Goal: Ask a question

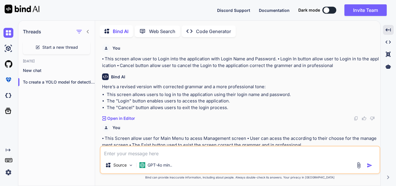
scroll to position [10258, 0]
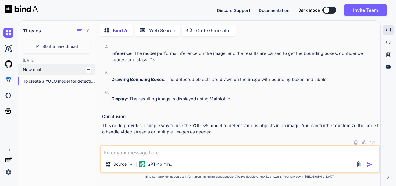
click at [50, 67] on p "New chat" at bounding box center [59, 70] width 72 height 6
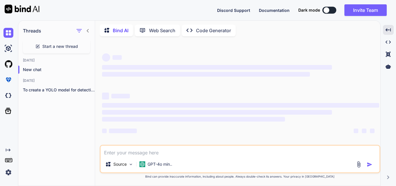
scroll to position [0, 0]
click at [150, 150] on textarea at bounding box center [240, 151] width 279 height 10
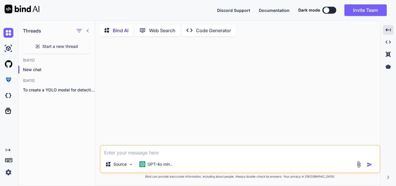
click at [89, 30] on icon at bounding box center [88, 30] width 5 height 5
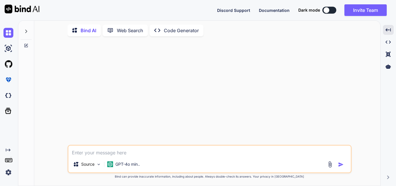
type textarea "x"
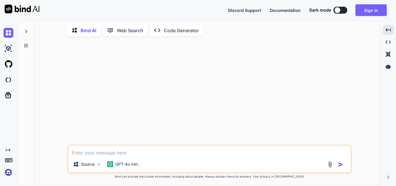
click at [122, 151] on textarea at bounding box center [209, 151] width 282 height 10
type textarea "W"
type textarea "x"
type textarea "Wr"
type textarea "x"
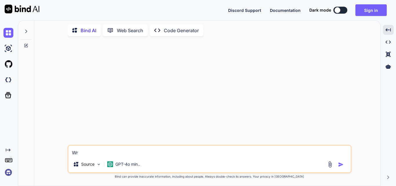
type textarea "Wri"
type textarea "x"
type textarea "Writy"
type textarea "x"
type textarea "Writy"
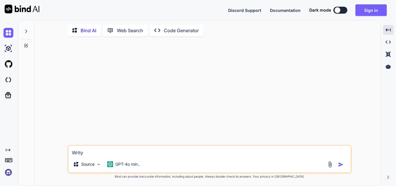
type textarea "x"
type textarea "Writy e"
type textarea "x"
type textarea "Writy"
type textarea "x"
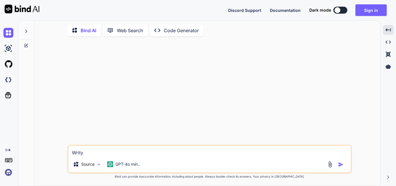
type textarea "Writy"
type textarea "x"
type textarea "Writ"
type textarea "x"
type textarea "Write"
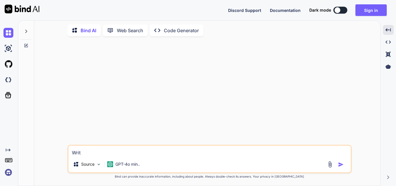
type textarea "x"
type textarea "Write"
type textarea "x"
type textarea "Write t"
type textarea "x"
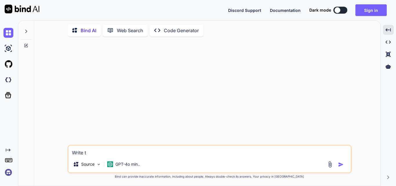
type textarea "Write th"
type textarea "x"
type textarea "Write the"
type textarea "x"
type textarea "Write the"
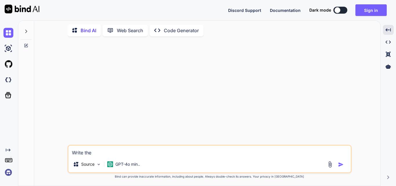
type textarea "x"
type textarea "Write the c"
type textarea "x"
type textarea "Write the co"
type textarea "x"
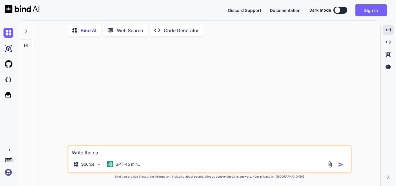
type textarea "Write the cod"
type textarea "x"
type textarea "Write the code"
type textarea "x"
type textarea "Write the code"
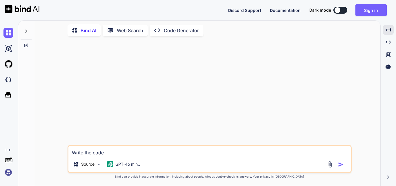
type textarea "x"
type textarea "Write the code i"
type textarea "x"
type textarea "Write the code in"
type textarea "x"
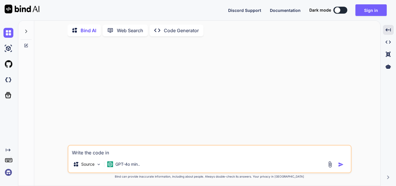
type textarea "Write the code in"
type textarea "x"
type textarea "Write the code in a"
type textarea "x"
type textarea "Write the code in as"
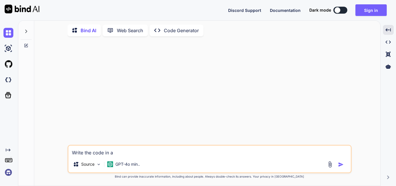
type textarea "x"
type textarea "Write the code in asp"
type textarea "x"
type textarea "Write the code in asp"
type textarea "x"
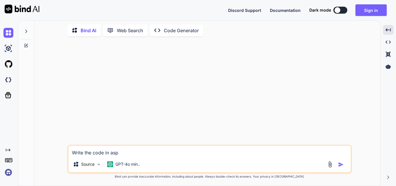
type textarea "Write the code in asp n"
type textarea "x"
type textarea "Write the code in asp ne"
type textarea "x"
type textarea "Write the code in asp net"
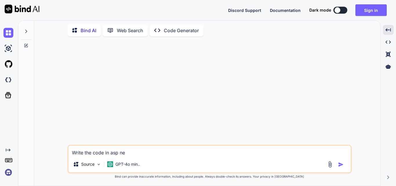
type textarea "x"
type textarea "Write the code in asp net"
type textarea "x"
type textarea "Write the code in asp net c"
type textarea "x"
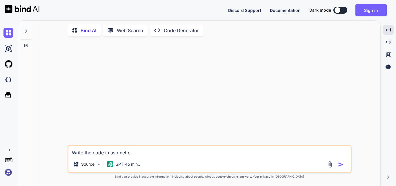
type textarea "Write the code in asp net co"
type textarea "x"
type textarea "Write the code in asp net [PERSON_NAME]"
type textarea "x"
type textarea "Write the code in asp net co"
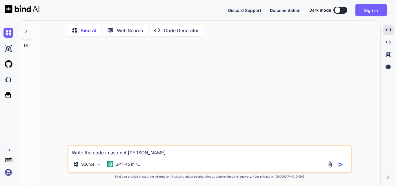
type textarea "x"
type textarea "Write the code in asp net cor"
type textarea "x"
type textarea "Write the code in asp net core"
type textarea "x"
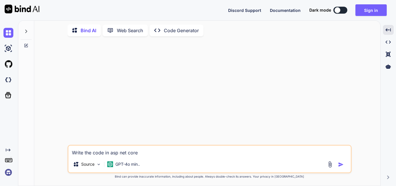
type textarea "Write the code in asp net core"
type textarea "x"
type textarea "Write the code in asp net core a"
type textarea "x"
type textarea "Write the code in asp net core"
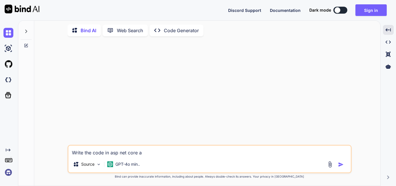
type textarea "x"
type textarea "Write the code in asp net core A"
type textarea "x"
type textarea "Write the code in asp net core AP"
type textarea "x"
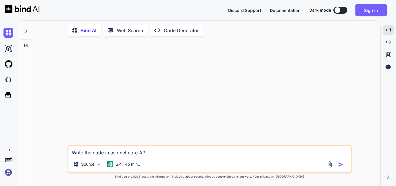
type textarea "Write the code in asp net core API"
type textarea "x"
type textarea "Write the code in asp net core API"
type textarea "x"
type textarea "Write the code in asp net core API t"
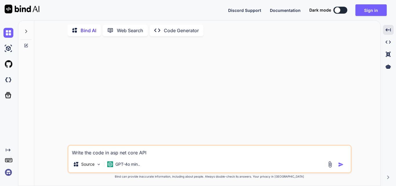
type textarea "x"
type textarea "Write the code in asp net core API to"
type textarea "x"
type textarea "Write the code in asp net core API to"
type textarea "x"
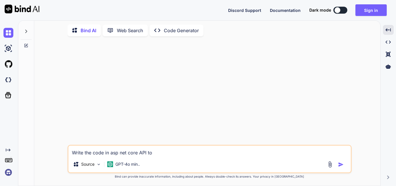
type textarea "Write the code in asp net core API to"
type textarea "x"
type textarea "Write the code in asp net core API t"
type textarea "x"
type textarea "Write the code in asp net core API"
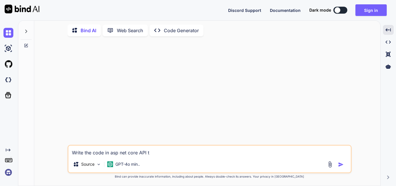
type textarea "x"
type textarea "Write the code in asp net core API t"
type textarea "x"
type textarea "Write the code in asp net core API to"
type textarea "x"
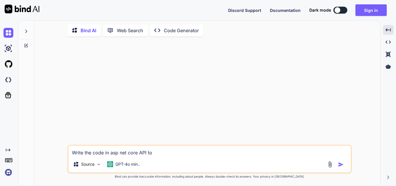
type textarea "Write the code in asp net core API to"
type textarea "x"
type textarea "Write the code in asp net core API to d"
type textarea "x"
type textarea "Write the code in asp net core API to de"
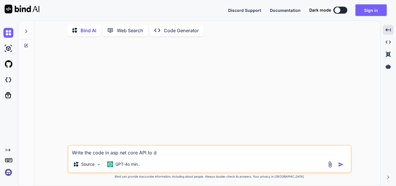
type textarea "x"
type textarea "Write the code in asp net core API to det"
type textarea "x"
type textarea "Write the code in asp net core API to dete"
type textarea "x"
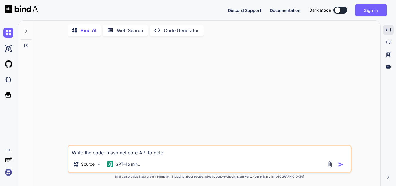
type textarea "Write the code in asp net core API to detec"
type textarea "x"
type textarea "Write the code in asp net core API to detech"
type textarea "x"
type textarea "Write the code in asp net core API to detecht"
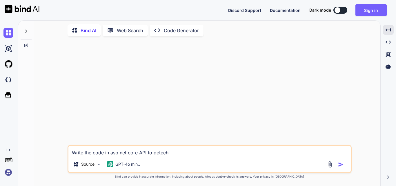
type textarea "x"
type textarea "Write the code in asp net core API to detech"
type textarea "x"
type textarea "Write the code in asp net core API to detec"
type textarea "x"
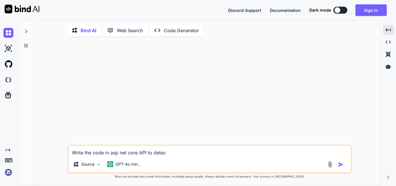
type textarea "Write the code in asp net core API to dete"
type textarea "x"
type textarea "Write the code in asp net core API to det"
type textarea "x"
type textarea "Write the code in asp net core API to dete"
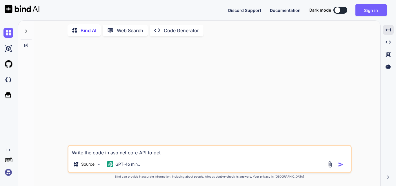
type textarea "x"
type textarea "Write the code in asp net core API to detec"
type textarea "x"
type textarea "Write the code in asp net core API to detect"
type textarea "x"
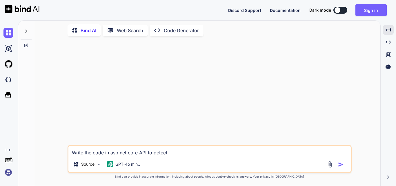
type textarea "Write the code in asp net core API to detect"
type textarea "x"
type textarea "Write the code in asp net core API to detect t"
type textarea "x"
type textarea "Write the code in asp net core API to detect th"
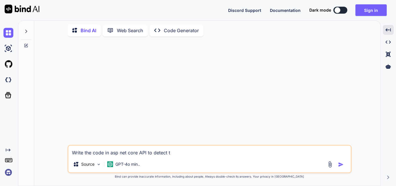
type textarea "x"
type textarea "Write the code in asp net core API to detect the"
type textarea "x"
type textarea "Write the code in asp net core API to detect the"
type textarea "x"
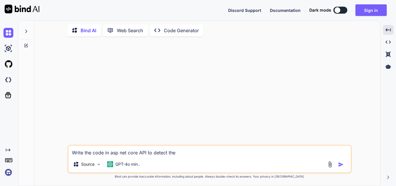
type textarea "Write the code in asp net core API to detect the m"
type textarea "x"
type textarea "Write the code in asp net core API to detect the"
type textarea "x"
type textarea "Write the code in asp net core API to detect the i"
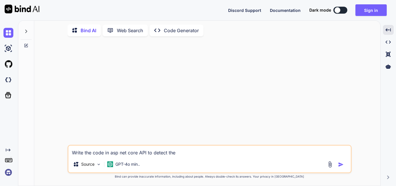
type textarea "x"
type textarea "Write the code in asp net core API to detect the im"
type textarea "x"
type textarea "Write the code in asp net core API to detect the ima"
type textarea "x"
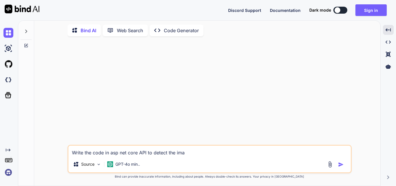
type textarea "Write the code in asp net core API to detect the imah"
type textarea "x"
type textarea "Write the code in asp net core API to detect the imahe"
type textarea "x"
type textarea "Write the code in asp net core API to detect the imahe"
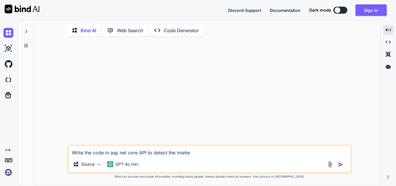
type textarea "x"
type textarea "Write the code in asp net core API to detect the imahe"
type textarea "x"
type textarea "Write the code in asp net core API to detect the imah"
type textarea "x"
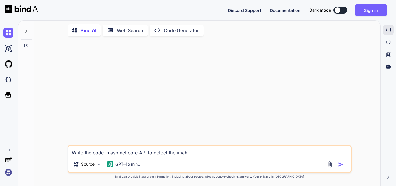
type textarea "Write the code in asp net core API to detect the ima"
type textarea "x"
type textarea "Write the code in asp net core API to detect the imag"
type textarea "x"
type textarea "Write the code in asp net core API to detect the image"
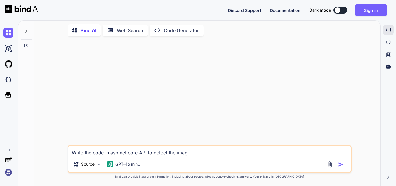
type textarea "x"
type textarea "Write the code in asp net core API to detect the image"
type textarea "x"
type textarea "Write the code in asp net core API to detect the image po"
type textarea "x"
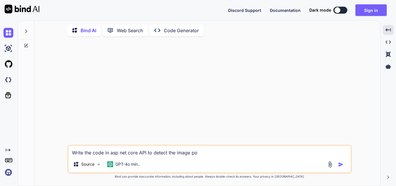
type textarea "Write the code in asp net core API to detect the image pob"
type textarea "x"
type textarea "Write the code in asp net core API to detect the image pobj"
type textarea "x"
type textarea "Write the code in asp net core API to detect the image pobje"
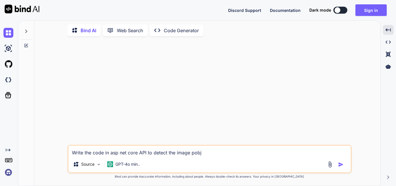
type textarea "x"
type textarea "Write the code in asp net core API to detect the image pobj"
type textarea "x"
type textarea "Write the code in asp net core API to detect the image pob"
type textarea "x"
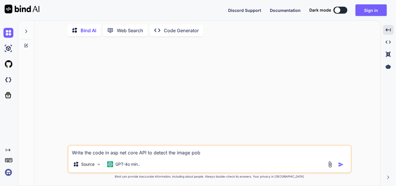
type textarea "Write the code in asp net core API to detect the image po"
type textarea "x"
type textarea "Write the code in asp net core API to detect the image p"
type textarea "x"
type textarea "Write the code in asp net core API to detect the image"
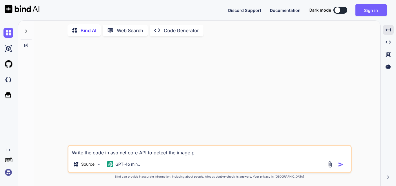
type textarea "x"
type textarea "Write the code in asp net core API to detect the image w"
type textarea "x"
type textarea "Write the code in asp net core API to detect the image wi"
type textarea "x"
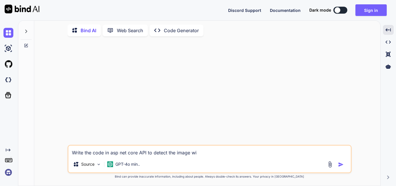
type textarea "Write the code in asp net core API to detect the image w"
type textarea "x"
type textarea "Write the code in asp net core API to detect the image"
type textarea "x"
type textarea "Write the code in asp net core API to detect the image o"
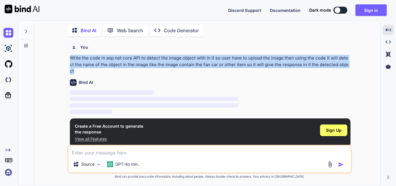
drag, startPoint x: 70, startPoint y: 57, endPoint x: 347, endPoint y: 65, distance: 277.0
click at [347, 65] on p "Write the code in asp net core API to detect the image object with in it so use…" at bounding box center [210, 65] width 281 height 20
copy p "Write the code in asp net core API to detect the image object with in it so use…"
click at [377, 9] on button "Sign in" at bounding box center [371, 10] width 31 height 12
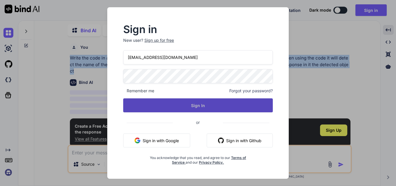
click at [197, 105] on button "Sign In" at bounding box center [198, 105] width 150 height 14
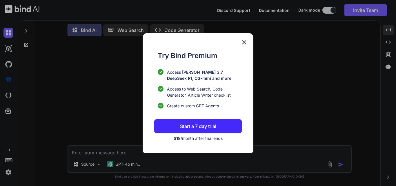
click at [246, 43] on img at bounding box center [244, 42] width 7 height 7
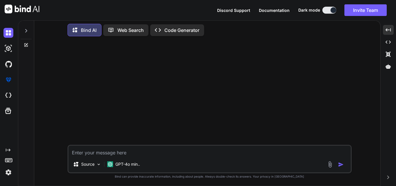
click at [112, 151] on textarea at bounding box center [209, 151] width 282 height 10
paste textarea "Write the code in asp net core API to detect the image object with in it so use…"
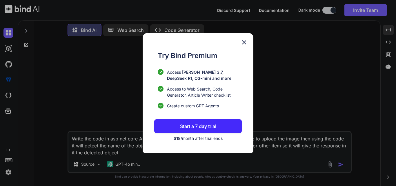
click at [242, 39] on img at bounding box center [244, 42] width 7 height 7
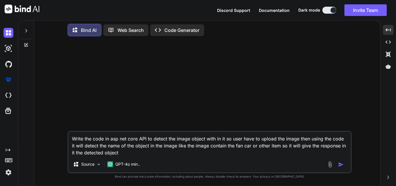
click at [8, 176] on img at bounding box center [8, 172] width 10 height 10
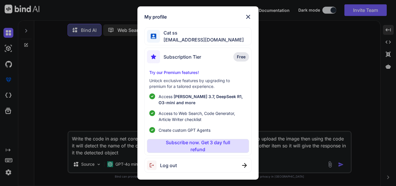
click at [162, 168] on span "Log out" at bounding box center [168, 165] width 17 height 7
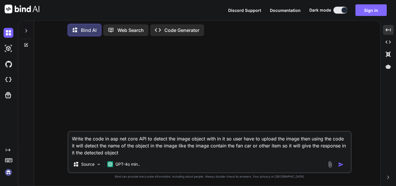
click at [377, 13] on button "Sign in" at bounding box center [371, 10] width 31 height 12
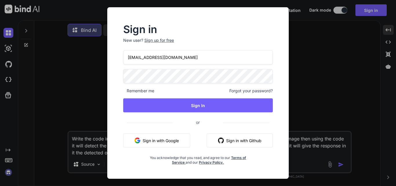
click at [177, 57] on input "[EMAIL_ADDRESS][DOMAIN_NAME]" at bounding box center [198, 57] width 150 height 14
drag, startPoint x: 177, startPoint y: 57, endPoint x: 127, endPoint y: 59, distance: 50.5
click at [127, 59] on input "[EMAIL_ADDRESS][DOMAIN_NAME]" at bounding box center [198, 57] width 150 height 14
click at [159, 61] on input "email" at bounding box center [198, 57] width 150 height 14
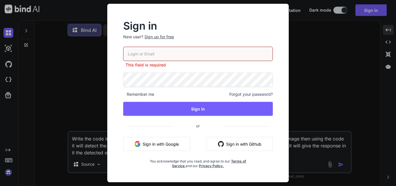
click at [159, 37] on div "Sign up for free" at bounding box center [159, 37] width 30 height 6
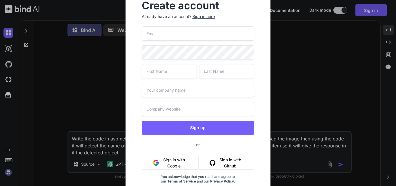
click at [167, 32] on input "email" at bounding box center [198, 33] width 113 height 14
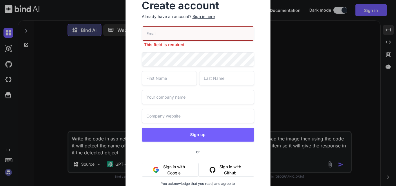
click at [175, 34] on input "email" at bounding box center [198, 33] width 113 height 14
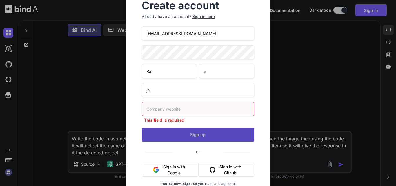
click at [203, 129] on button "Sign up" at bounding box center [198, 135] width 113 height 14
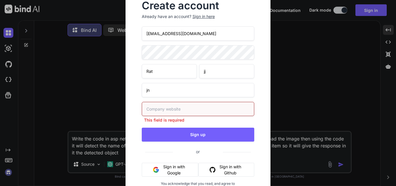
click at [176, 113] on input "text" at bounding box center [198, 109] width 113 height 14
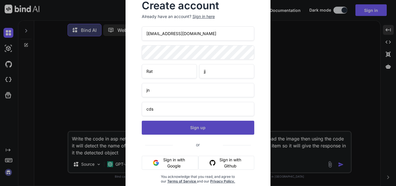
click at [204, 129] on button "Sign up" at bounding box center [198, 128] width 113 height 14
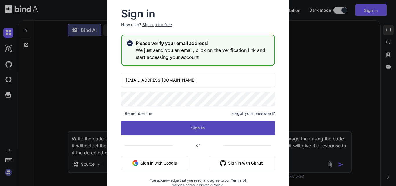
click at [215, 124] on button "Sign In" at bounding box center [198, 128] width 154 height 14
click at [200, 127] on button "Sign In" at bounding box center [198, 128] width 154 height 14
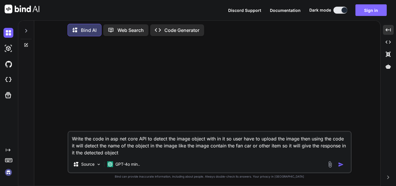
click at [379, 12] on button "Sign in" at bounding box center [371, 10] width 31 height 12
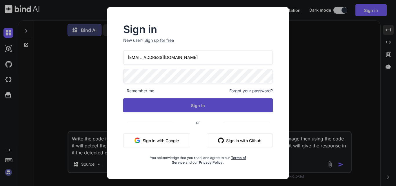
click at [193, 100] on button "Sign In" at bounding box center [198, 105] width 150 height 14
click at [209, 106] on button "Sign In" at bounding box center [198, 105] width 150 height 14
